Goal: Find contact information: Find contact information

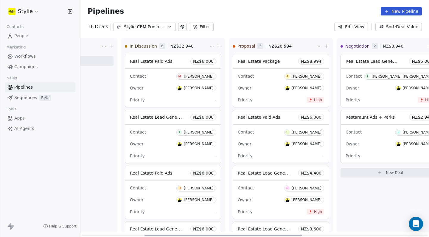
scroll to position [0, 15]
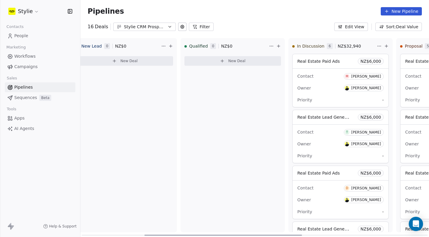
drag, startPoint x: 236, startPoint y: 236, endPoint x: 214, endPoint y: 198, distance: 44.4
click at [215, 198] on div "New Lead 0 NZ$ 0 New Deal Qualified 0 NZ$ 0 New Deal In Discussion 6 NZ$ 32,940…" at bounding box center [254, 137] width 349 height 199
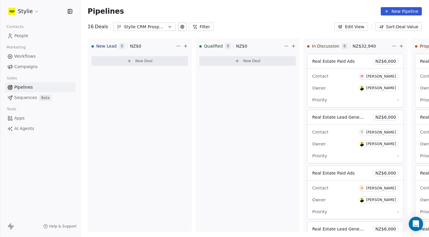
click at [22, 42] on div "Contacts People Marketing Workflows Campaigns Sales Pipelines Sequences Beta To…" at bounding box center [40, 78] width 80 height 111
click at [24, 37] on span "People" at bounding box center [21, 36] width 14 height 6
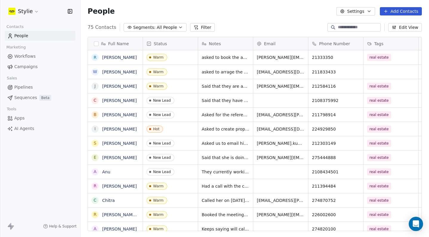
click at [258, 129] on span "[EMAIL_ADDRESS][DOMAIN_NAME]" at bounding box center [281, 129] width 48 height 6
click at [263, 128] on span "[EMAIL_ADDRESS][DOMAIN_NAME]" at bounding box center [281, 129] width 48 height 6
drag, startPoint x: 131, startPoint y: 128, endPoint x: 117, endPoint y: 128, distance: 14.0
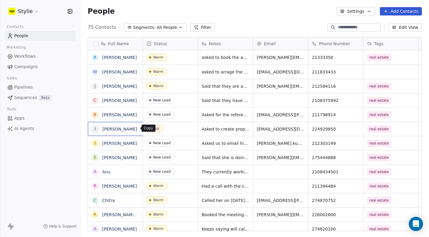
click at [142, 128] on icon "grid" at bounding box center [144, 128] width 5 height 5
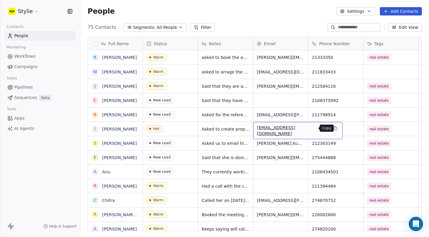
click at [334, 128] on icon "grid" at bounding box center [335, 129] width 3 height 3
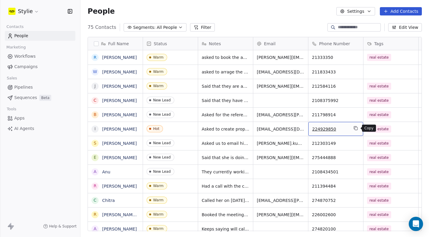
click at [354, 128] on icon "grid" at bounding box center [355, 128] width 5 height 5
